Goal: Find specific page/section: Find specific page/section

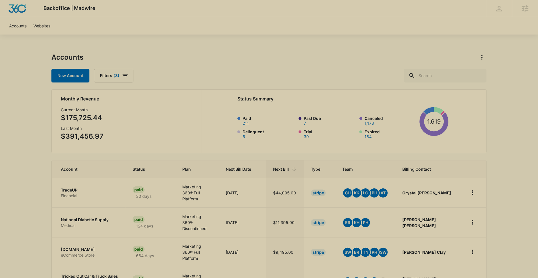
click at [122, 78] on icon "button" at bounding box center [125, 75] width 7 height 7
click at [163, 141] on icon "Show Assigned Employees filters" at bounding box center [162, 141] width 7 height 7
click at [106, 93] on icon "Back" at bounding box center [105, 93] width 5 height 5
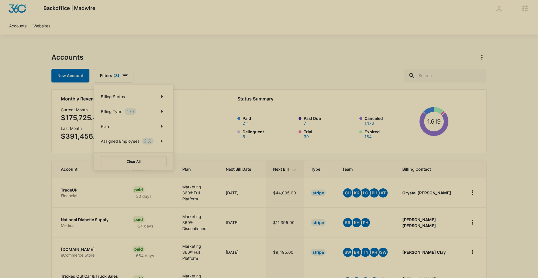
click at [196, 61] on div "Accounts" at bounding box center [268, 57] width 435 height 9
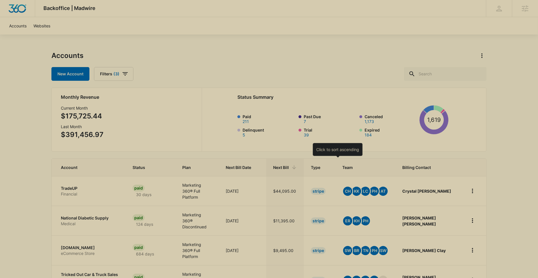
scroll to position [33, 0]
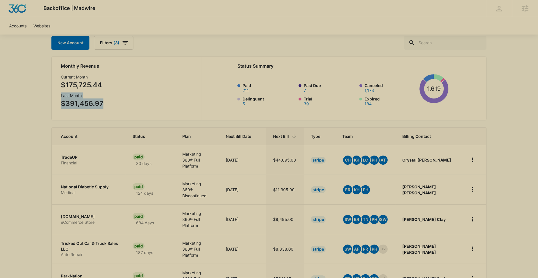
drag, startPoint x: 115, startPoint y: 105, endPoint x: 55, endPoint y: 99, distance: 60.1
click at [60, 95] on div "Monthly Revenue Current Month $175,725.44 Last Month $391,456.97 Status Summary…" at bounding box center [268, 89] width 435 height 64
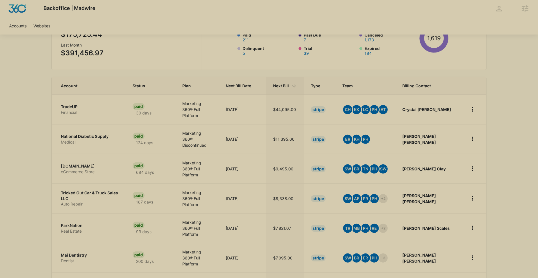
scroll to position [84, 0]
click at [296, 85] on icon at bounding box center [294, 86] width 4 height 4
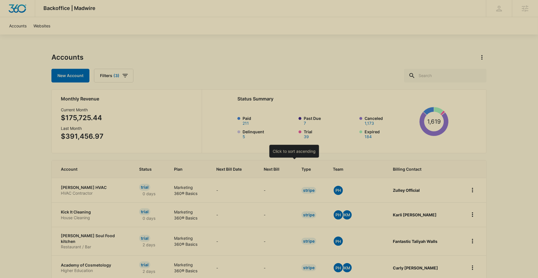
click at [288, 169] on div at bounding box center [285, 169] width 6 height 6
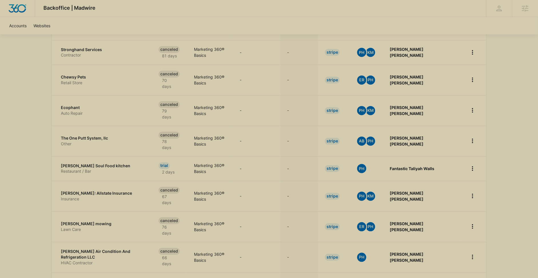
scroll to position [2430, 0]
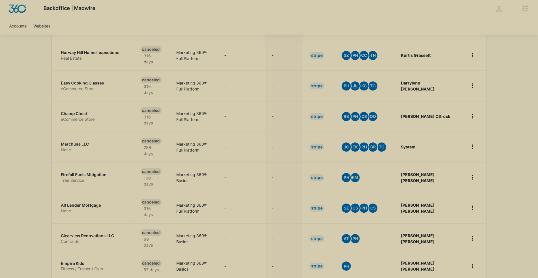
scroll to position [2790, 0]
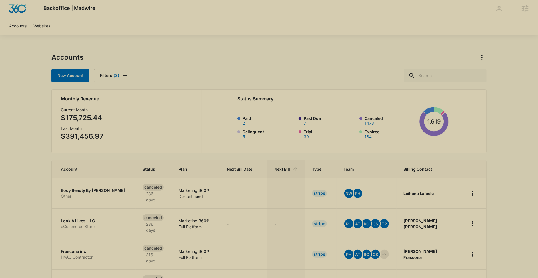
click at [369, 123] on button "1,173" at bounding box center [369, 123] width 9 height 4
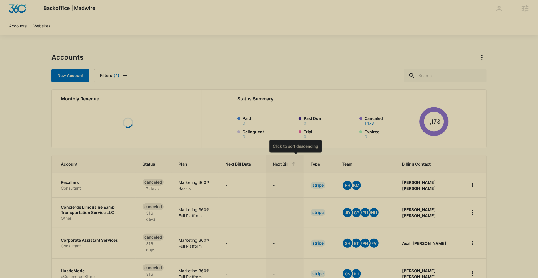
click at [297, 166] on icon at bounding box center [294, 164] width 6 height 6
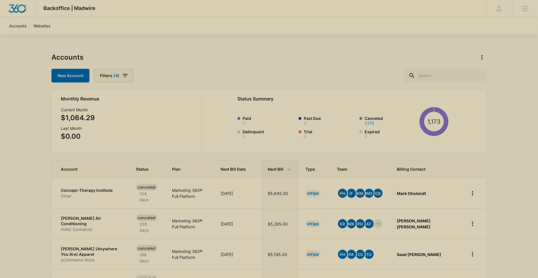
click at [110, 74] on button "Filters (4)" at bounding box center [113, 76] width 39 height 14
click at [224, 57] on div "Accounts" at bounding box center [268, 57] width 435 height 9
